Goal: Find specific page/section: Find specific page/section

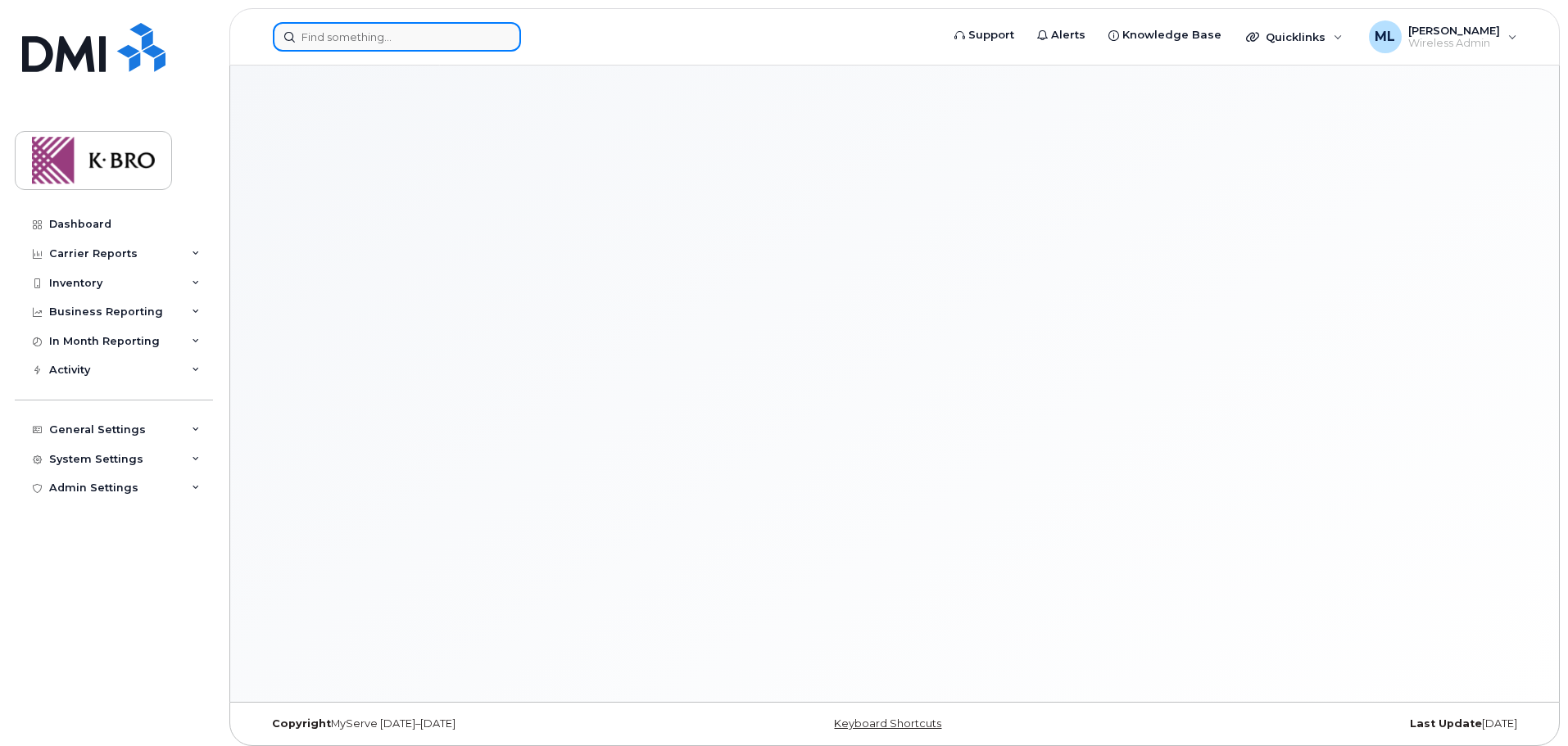
click at [349, 44] on input at bounding box center [396, 37] width 249 height 30
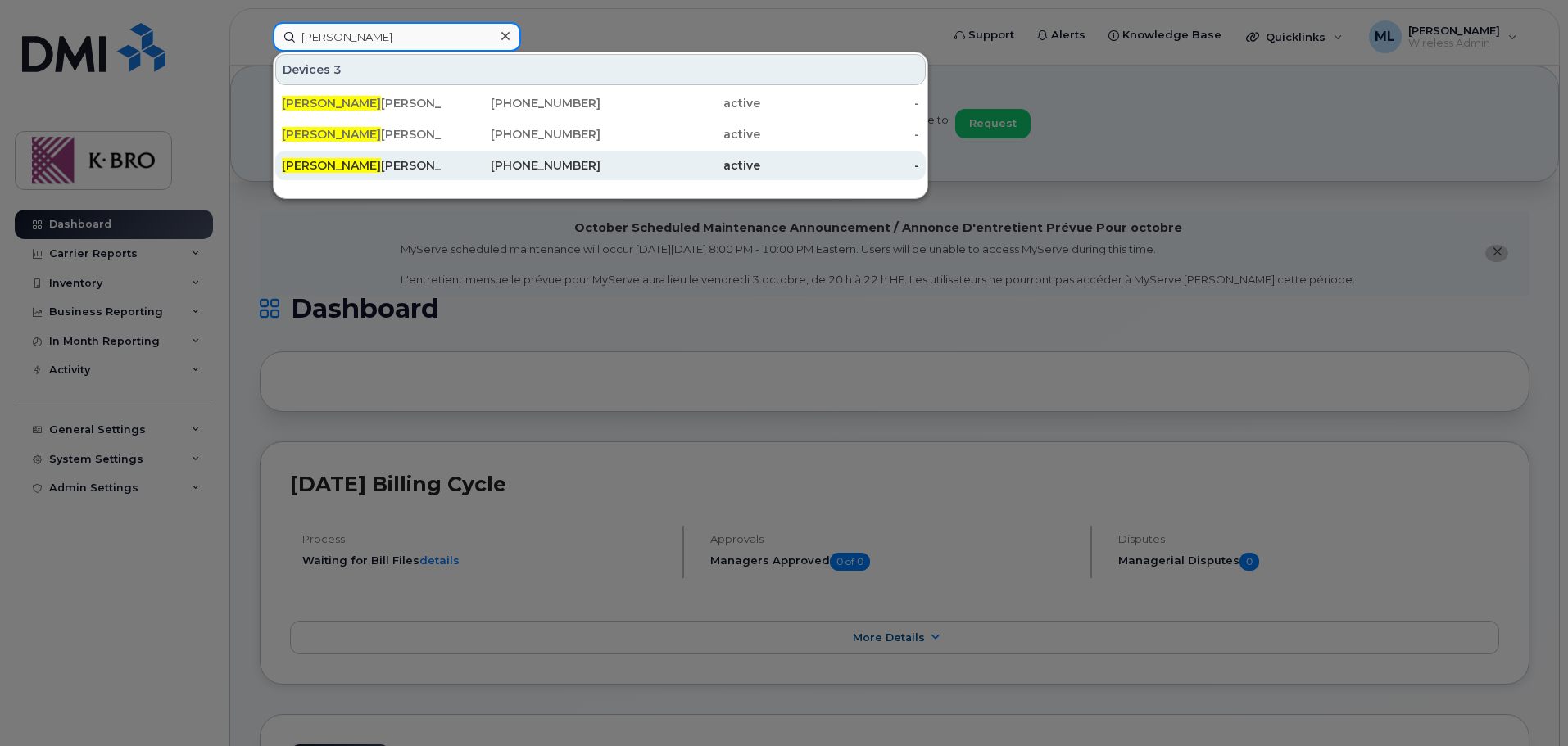
type input "[PERSON_NAME]"
click at [376, 165] on div "[PERSON_NAME]" at bounding box center [361, 165] width 160 height 16
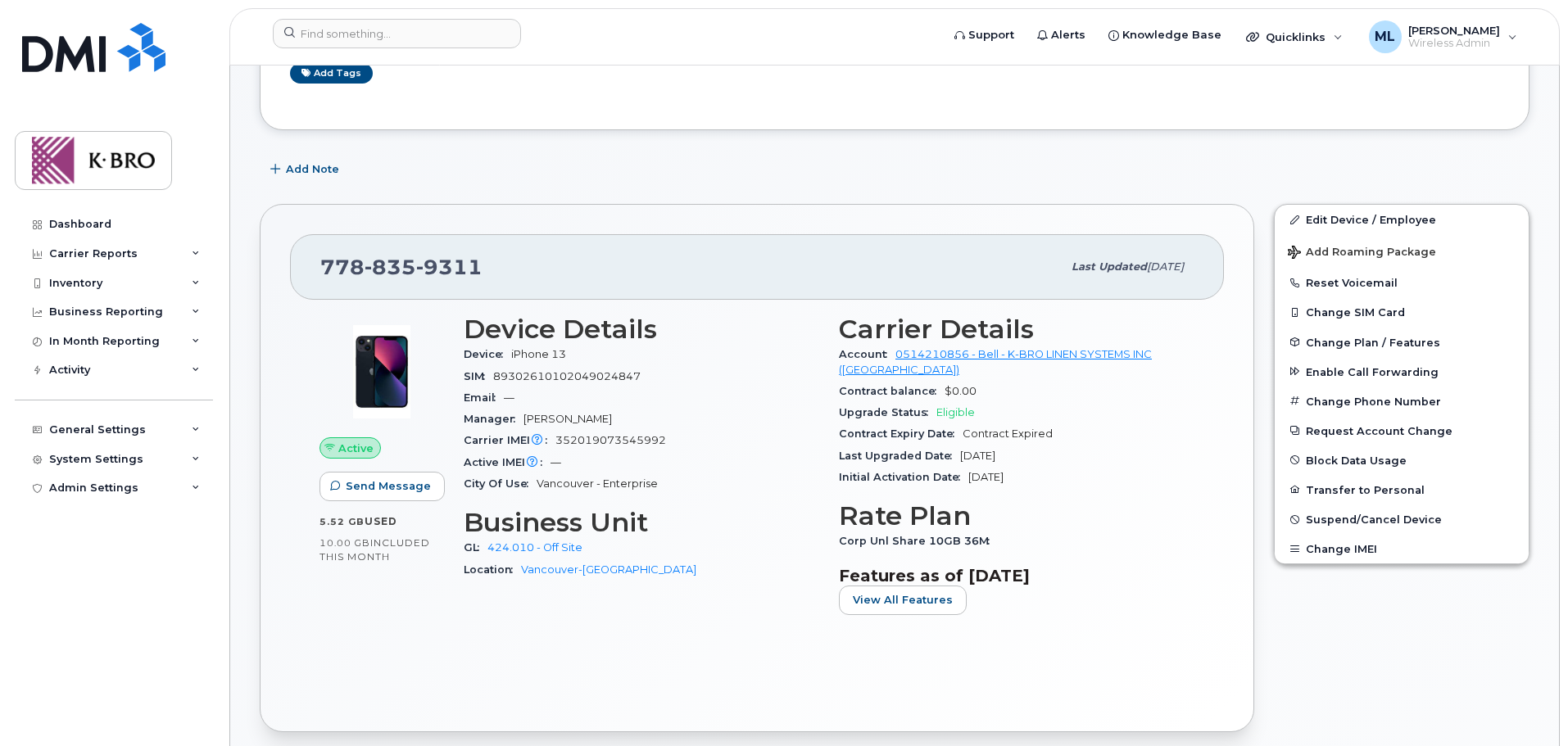
scroll to position [409, 0]
